Goal: Complete application form: Complete application form

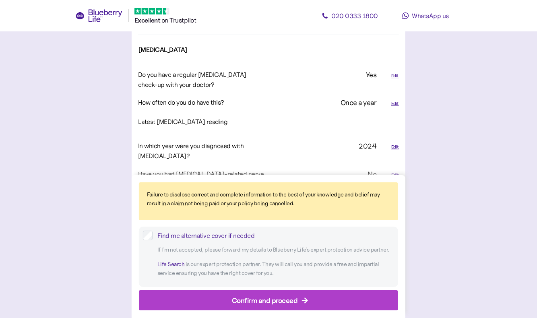
scroll to position [1025, 0]
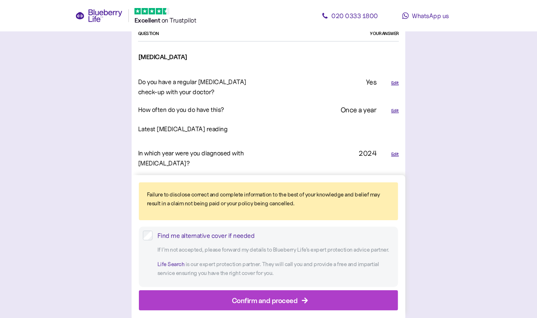
click at [397, 107] on div "Edit" at bounding box center [395, 110] width 8 height 7
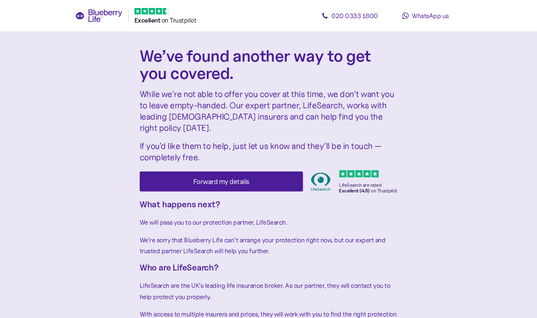
scroll to position [0, 0]
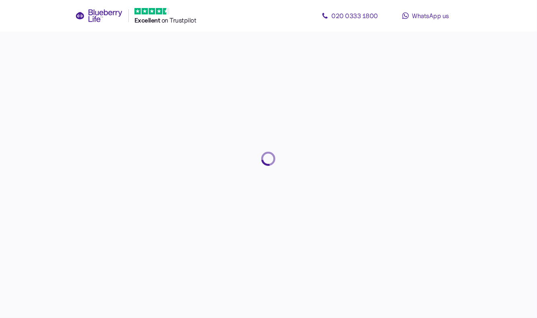
scroll to position [0, 0]
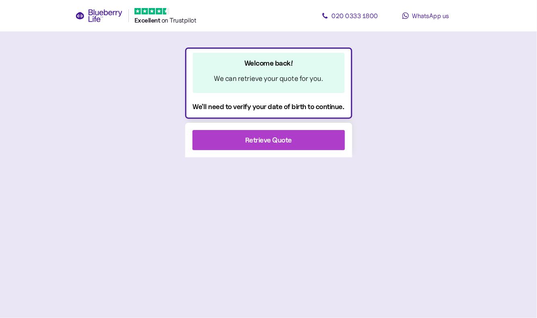
click at [294, 147] on div "Retrieve Quote" at bounding box center [268, 139] width 131 height 19
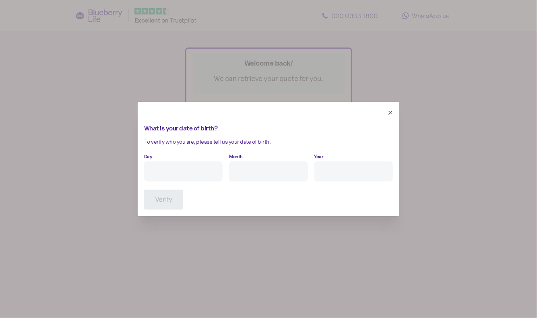
click at [205, 172] on input "Day" at bounding box center [183, 171] width 79 height 20
type input "30"
type input "9"
type input "****"
click at [157, 206] on span "Verify" at bounding box center [163, 199] width 17 height 19
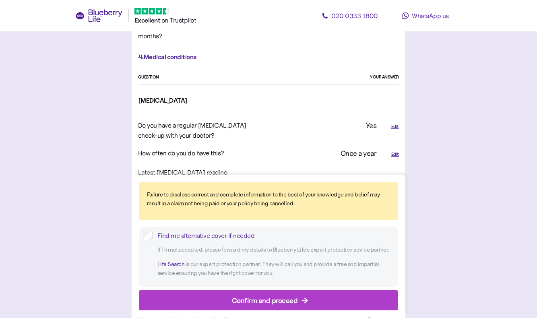
scroll to position [1001, 0]
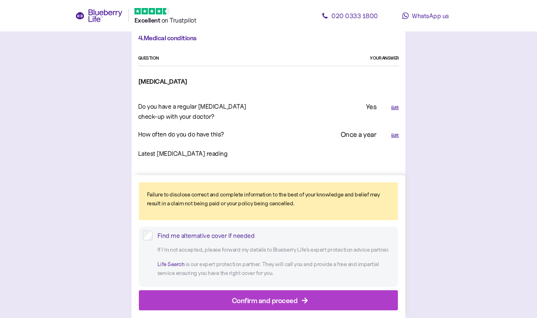
click at [394, 132] on div "Edit" at bounding box center [395, 135] width 8 height 7
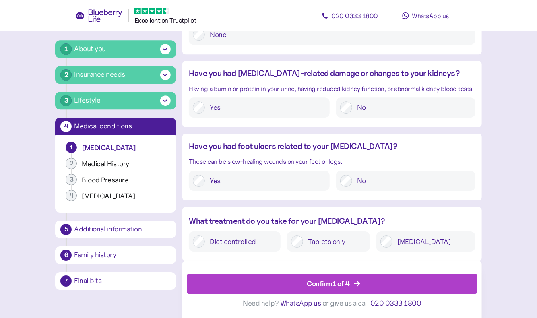
scroll to position [192, 0]
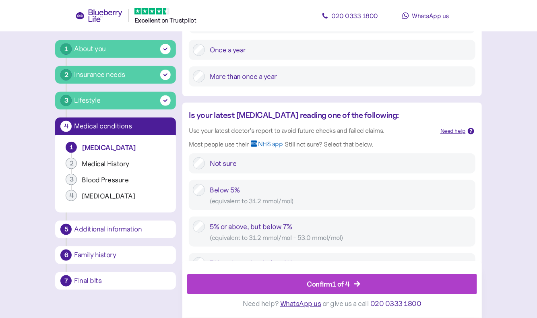
click at [340, 166] on div "Not sure" at bounding box center [340, 163] width 261 height 12
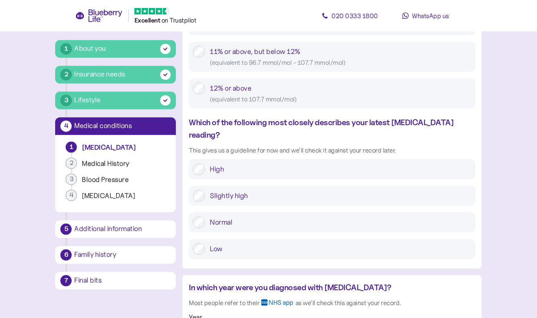
scroll to position [639, 0]
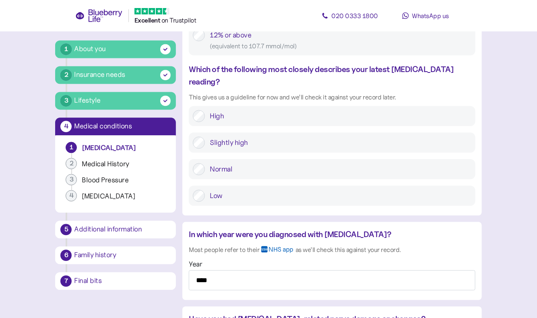
click at [320, 190] on label "Low" at bounding box center [338, 196] width 266 height 12
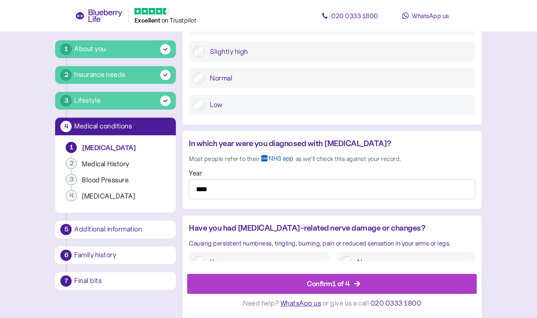
scroll to position [668, 0]
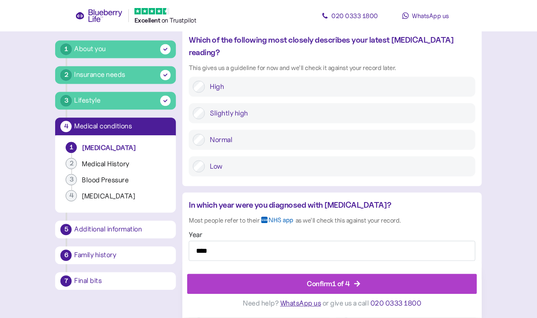
click at [320, 134] on label "Normal" at bounding box center [338, 140] width 266 height 12
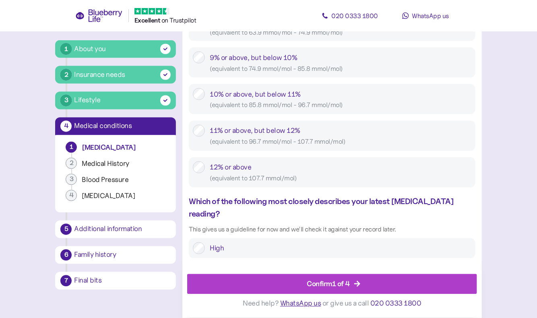
scroll to position [593, 0]
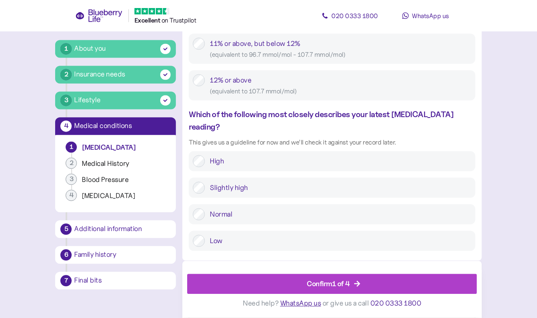
click at [330, 285] on div "Confirm 1 of 4" at bounding box center [328, 284] width 43 height 11
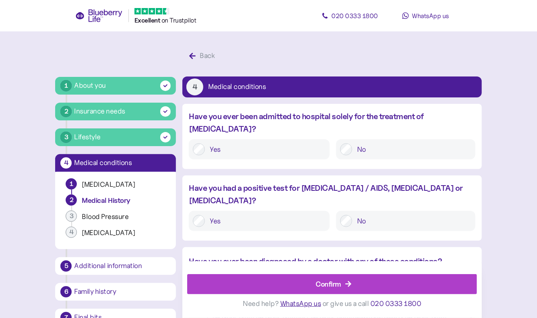
click at [330, 285] on div "Confirm" at bounding box center [328, 284] width 25 height 11
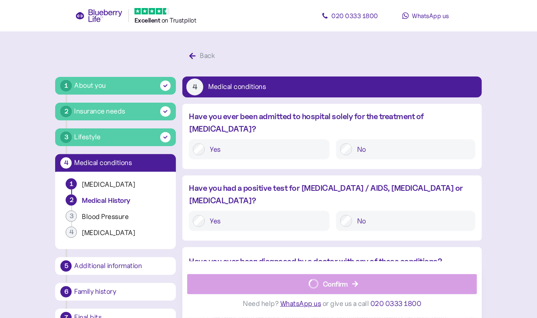
scroll to position [15, 0]
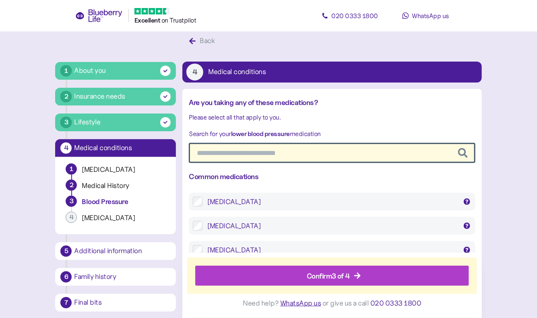
click at [327, 276] on div "Confirm 3 of 4" at bounding box center [328, 276] width 43 height 11
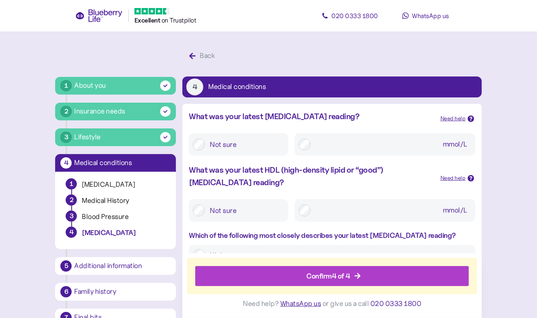
click at [327, 276] on div "Confirm 4 of 4" at bounding box center [328, 276] width 44 height 11
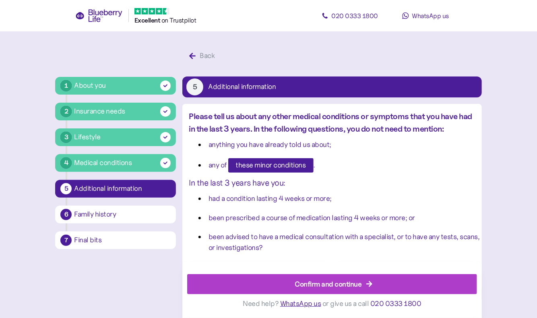
scroll to position [15, 0]
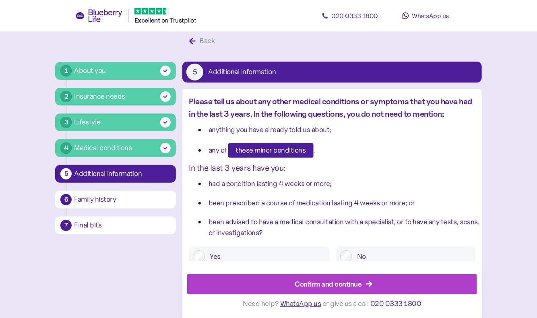
click at [325, 283] on div "Confirm and continue" at bounding box center [328, 284] width 67 height 11
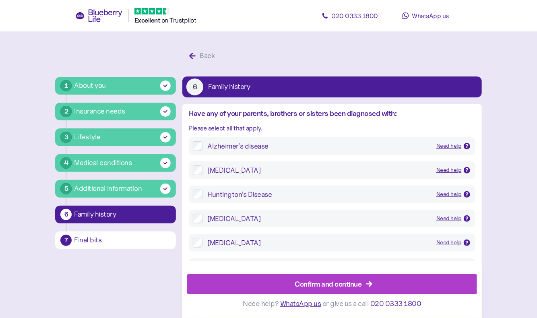
click at [325, 283] on div "Confirm and continue" at bounding box center [328, 284] width 67 height 11
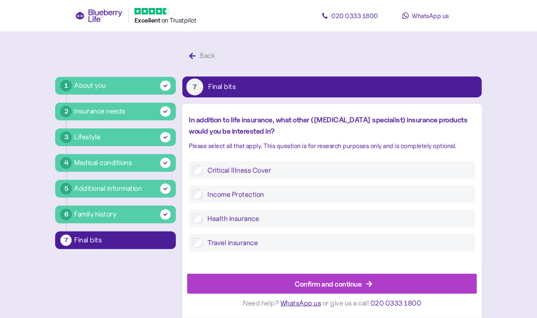
scroll to position [15, 0]
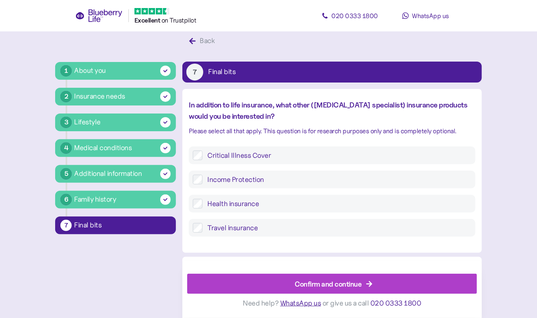
click at [325, 283] on div "Confirm and continue" at bounding box center [328, 284] width 67 height 11
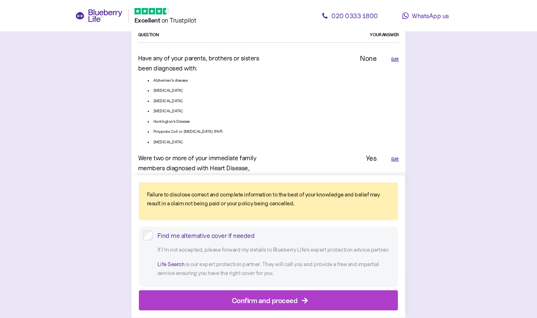
scroll to position [2084, 0]
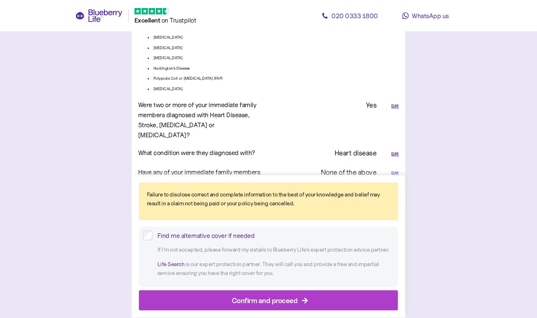
click at [281, 298] on div "Confirm and proceed" at bounding box center [265, 300] width 66 height 11
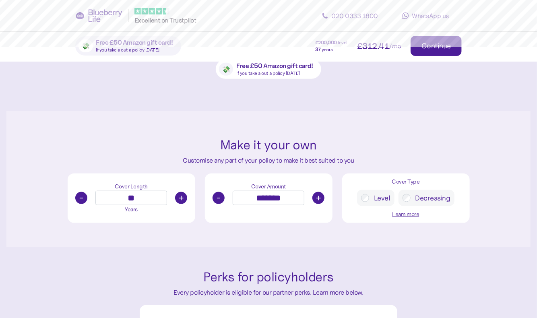
scroll to position [200, 0]
